Goal: Check status: Check status

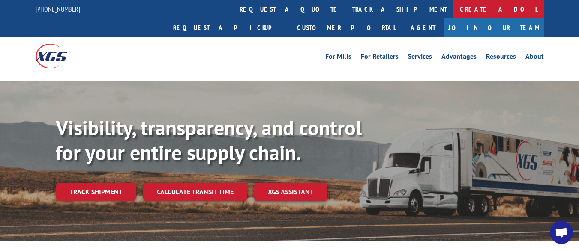
click at [453, 9] on link "Create a BOL" at bounding box center [498, 9] width 90 height 18
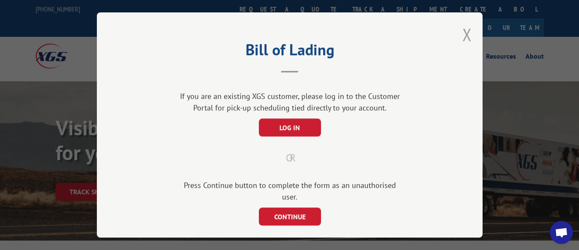
click at [462, 30] on button "Close modal" at bounding box center [466, 34] width 9 height 23
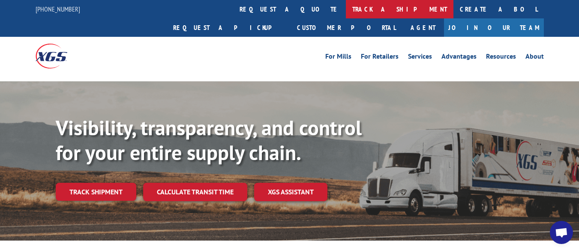
click at [346, 11] on link "track a shipment" at bounding box center [400, 9] width 108 height 18
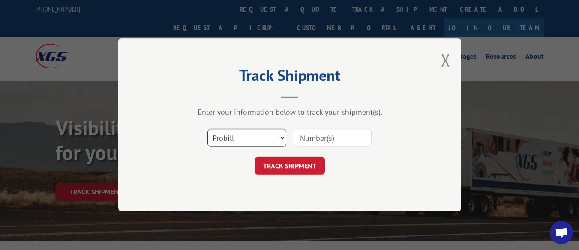
click at [281, 137] on select "Select category... Probill BOL PO" at bounding box center [246, 138] width 79 height 18
select select "bol"
click at [207, 129] on select "Select category... Probill BOL PO" at bounding box center [246, 138] width 79 height 18
click at [312, 142] on input at bounding box center [332, 138] width 79 height 18
paste input "6017407"
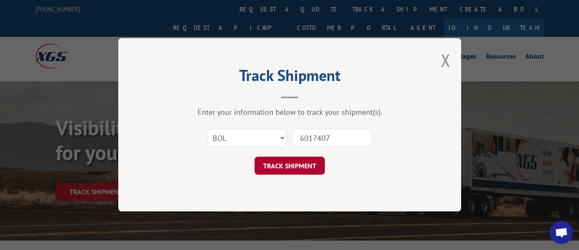
type input "6017407"
click at [290, 161] on button "TRACK SHIPMENT" at bounding box center [290, 166] width 70 height 18
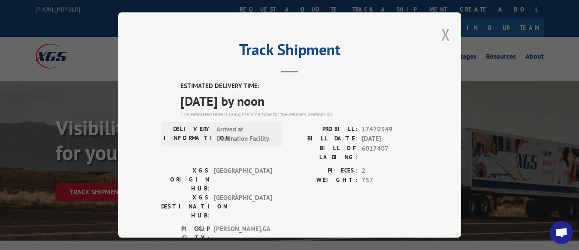
click at [441, 32] on button "Close modal" at bounding box center [445, 34] width 9 height 23
